Goal: Task Accomplishment & Management: Manage account settings

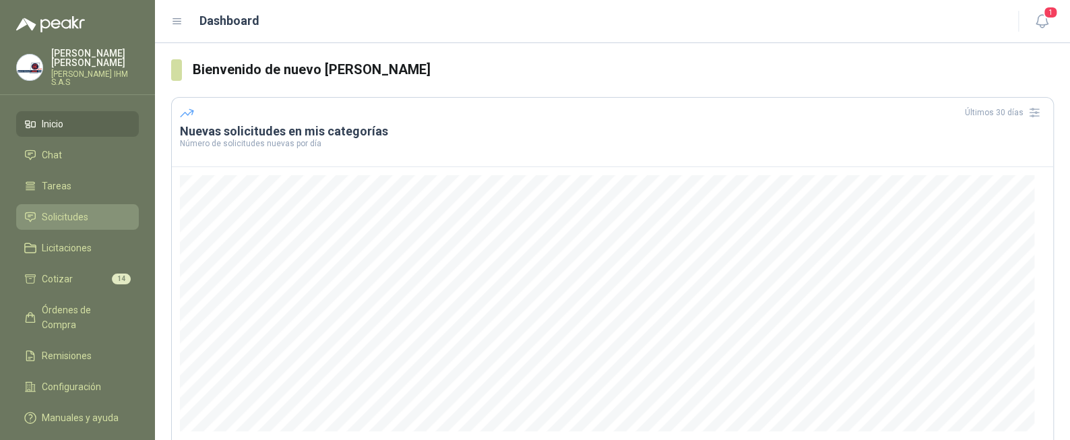
click at [89, 204] on link "Solicitudes" at bounding box center [77, 217] width 123 height 26
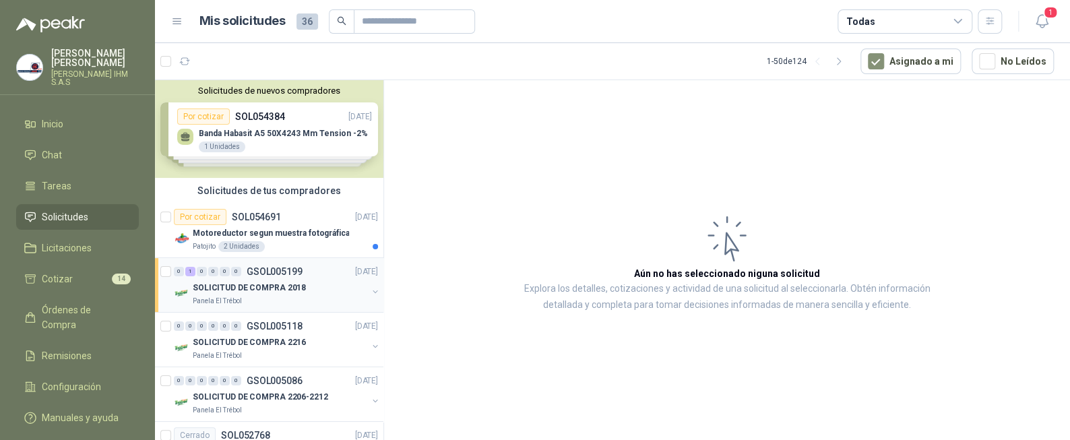
click at [271, 292] on p "SOLICITUD DE COMPRA 2018" at bounding box center [249, 288] width 113 height 13
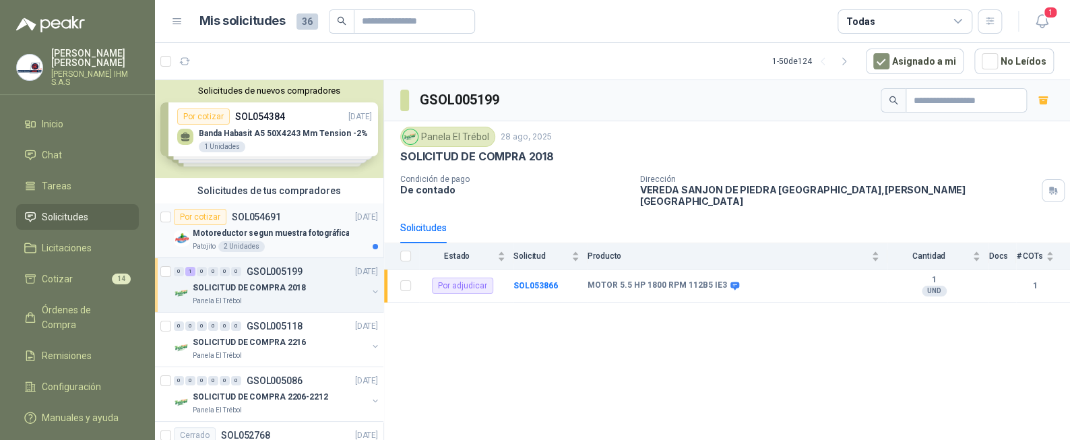
click at [265, 239] on p "Motoreductor segun muestra fotográfica" at bounding box center [271, 233] width 156 height 13
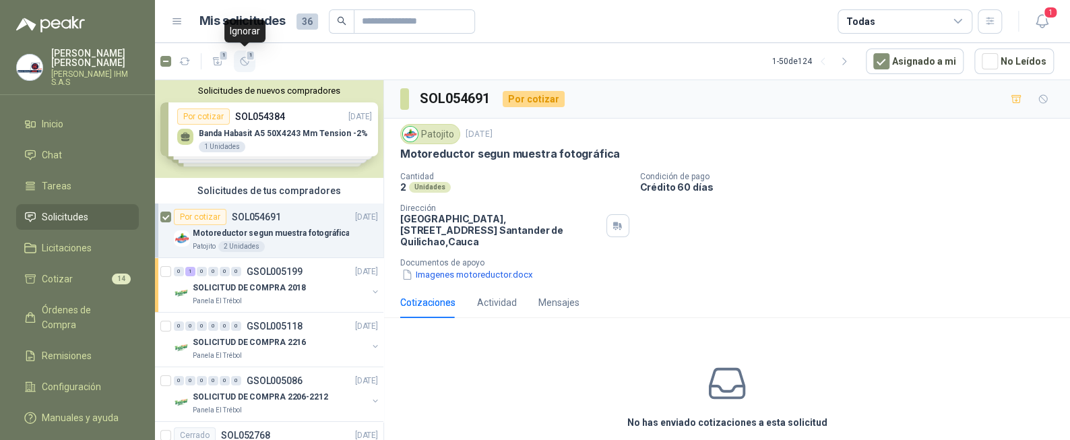
click at [247, 62] on icon "button" at bounding box center [244, 61] width 11 height 11
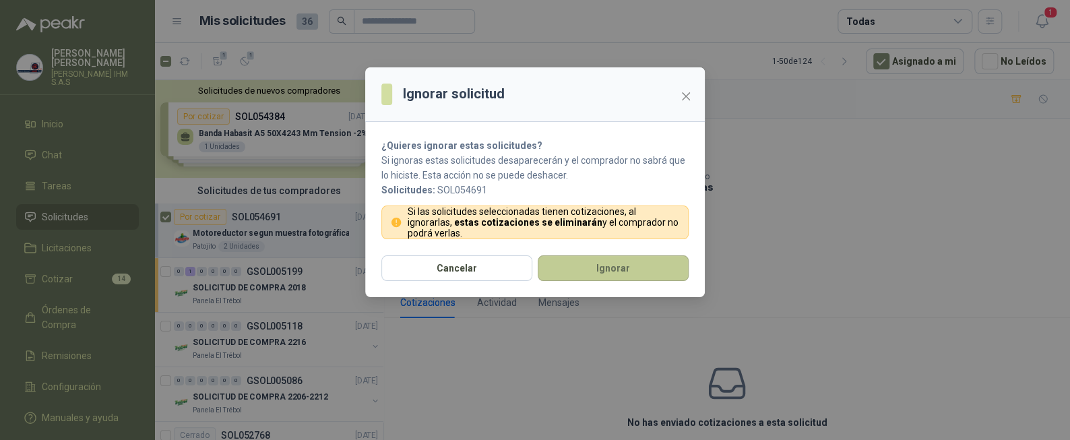
click at [646, 257] on button "Ignorar" at bounding box center [613, 268] width 151 height 26
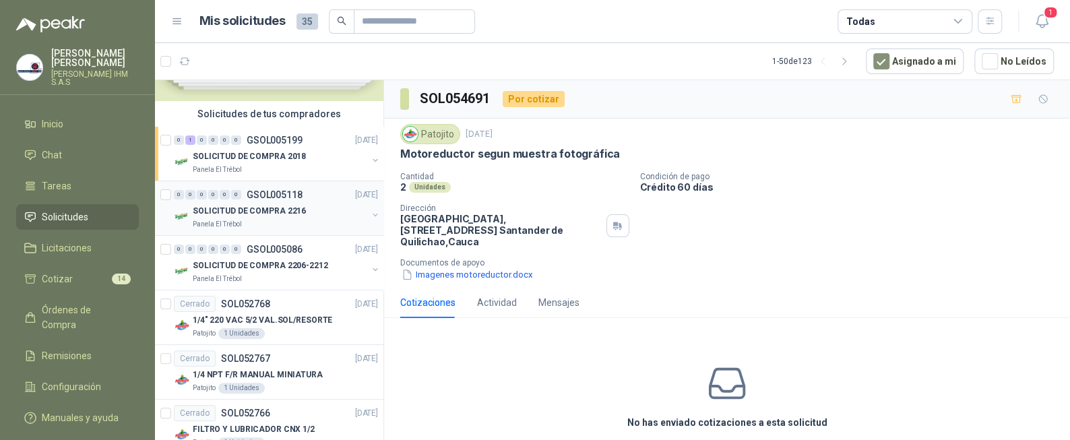
scroll to position [101, 0]
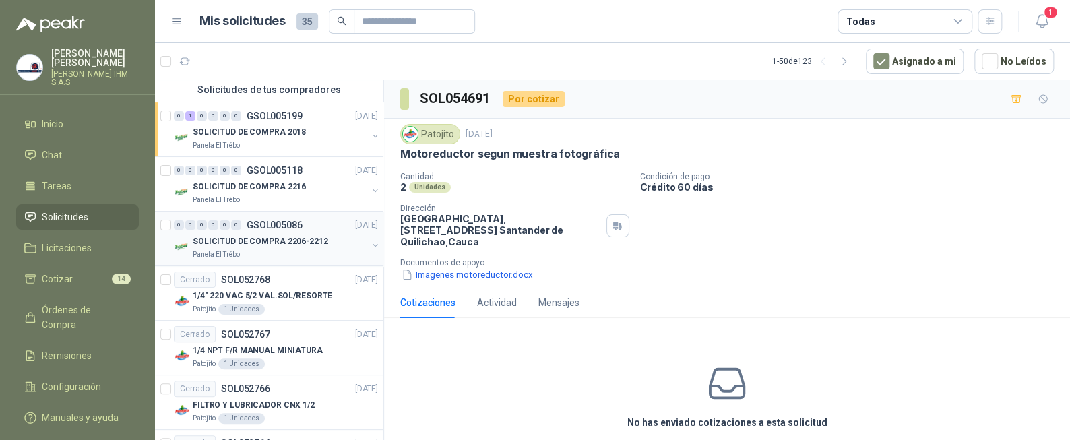
click at [261, 241] on p "SOLICITUD DE COMPRA 2206-2212" at bounding box center [260, 241] width 135 height 13
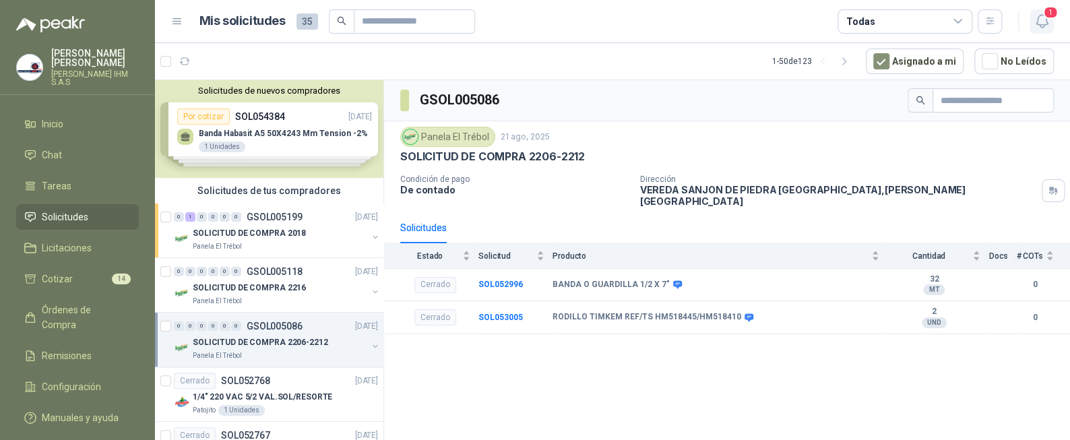
click at [1043, 26] on icon "button" at bounding box center [1041, 21] width 11 height 13
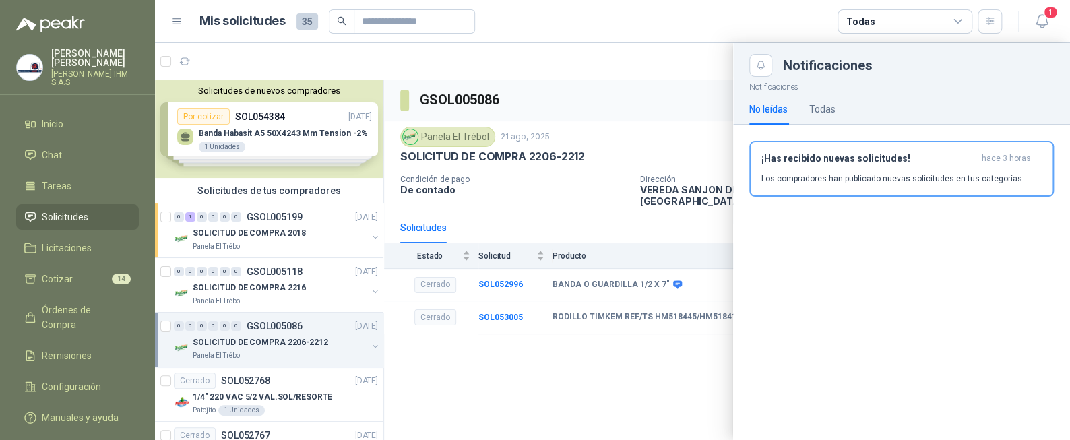
click at [759, 112] on div "No leídas" at bounding box center [768, 109] width 38 height 15
click at [776, 164] on h3 "¡Has recibido nuevas solicitudes!" at bounding box center [868, 158] width 215 height 11
